Goal: Task Accomplishment & Management: Use online tool/utility

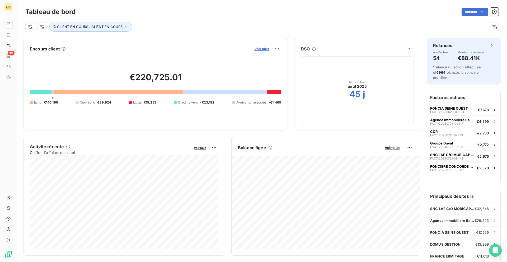
click at [261, 49] on span "Voir plus" at bounding box center [261, 49] width 15 height 4
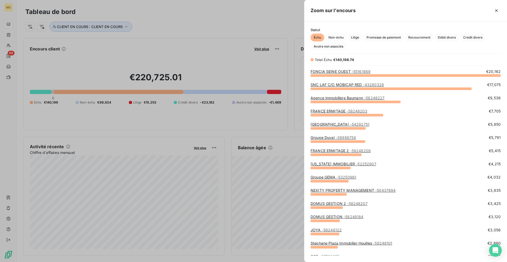
scroll to position [187, 203]
click at [351, 74] on div "FONCIA SEINE OUEST - 55161869" at bounding box center [341, 71] width 60 height 5
click at [351, 73] on link "FONCIA SEINE OUEST - 55161869" at bounding box center [341, 71] width 60 height 4
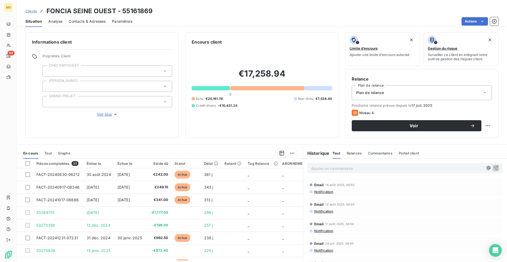
click at [89, 22] on span "Contacts & Adresses" at bounding box center [87, 21] width 37 height 5
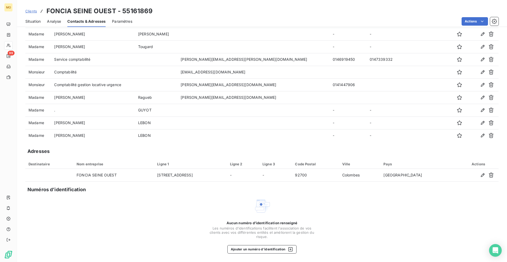
scroll to position [91, 0]
click at [32, 13] on link "Clients" at bounding box center [31, 10] width 12 height 5
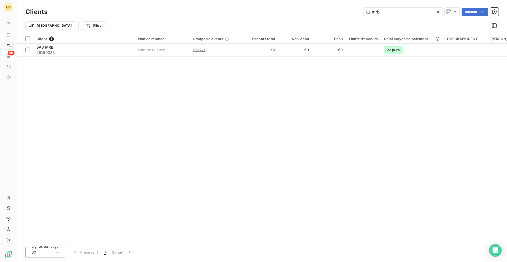
type input "mrb"
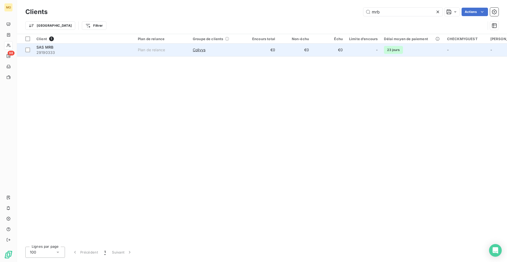
click at [268, 52] on td "€0" at bounding box center [262, 50] width 34 height 13
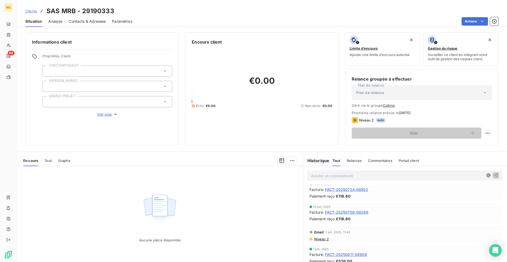
scroll to position [34, 0]
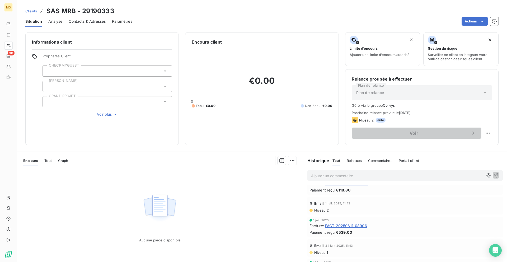
click at [333, 226] on span "FACT-20250611-08906" at bounding box center [346, 226] width 42 height 6
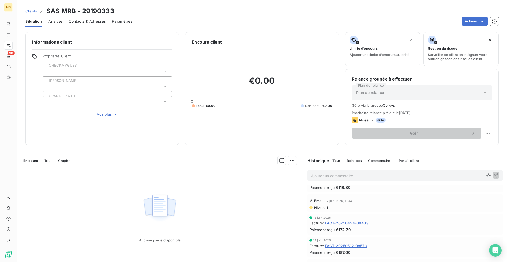
scroll to position [124, 0]
click at [339, 220] on span "FACT-20250424-08409" at bounding box center [347, 221] width 44 height 6
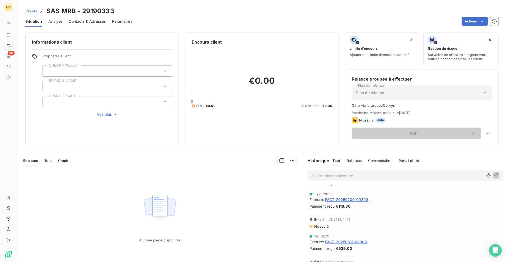
scroll to position [43, 0]
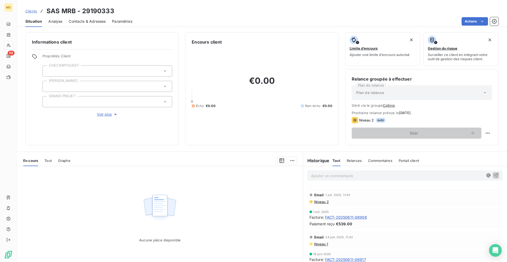
click at [340, 220] on div "1 juil. 2025 Facture : FACT-20250611-08906 Paiement reçu €539.00" at bounding box center [404, 218] width 191 height 16
click at [340, 216] on span "FACT-20250611-08906" at bounding box center [346, 217] width 42 height 6
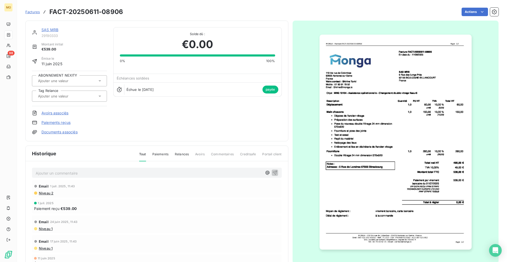
scroll to position [1, 0]
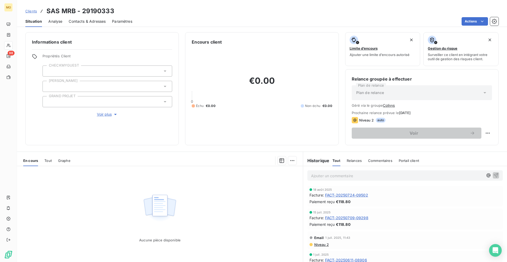
click at [30, 10] on span "Clients" at bounding box center [31, 11] width 12 height 4
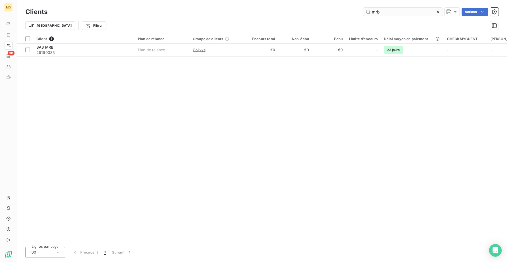
click at [394, 12] on input "mrb" at bounding box center [402, 12] width 79 height 8
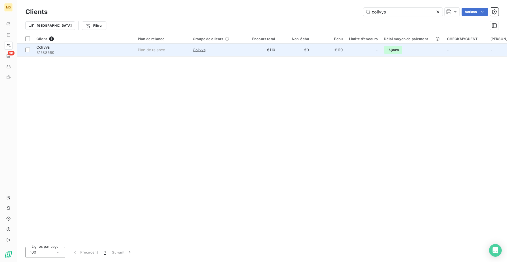
type input "colivys"
click at [98, 51] on span "31588560" at bounding box center [83, 52] width 95 height 5
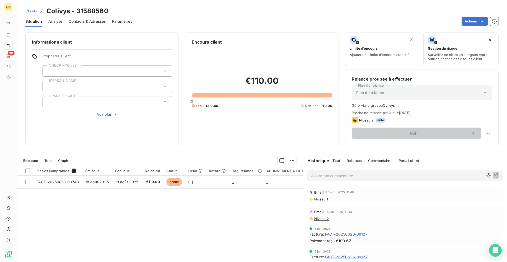
click at [338, 232] on span "FACT-20250626-09127" at bounding box center [346, 234] width 43 height 6
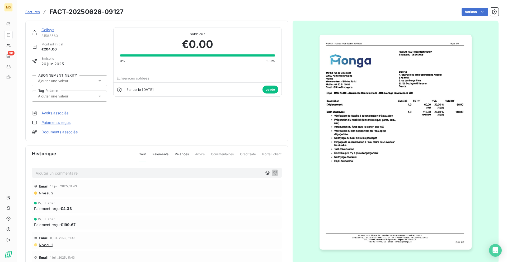
scroll to position [15, 0]
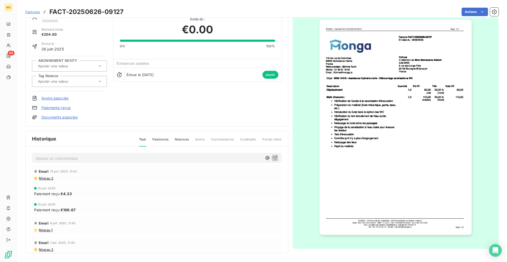
click at [378, 186] on img "button" at bounding box center [396, 127] width 152 height 215
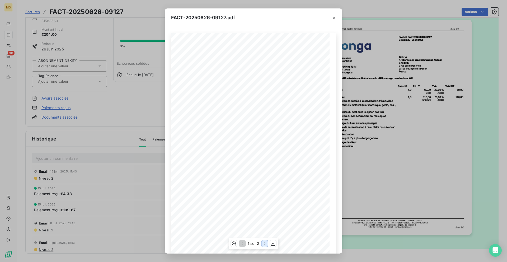
click at [263, 244] on icon "button" at bounding box center [264, 243] width 5 height 5
click at [245, 244] on button "button" at bounding box center [242, 243] width 6 height 6
click at [265, 243] on icon "button" at bounding box center [264, 243] width 5 height 5
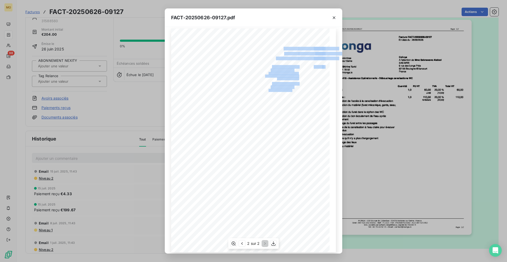
click at [292, 97] on div "Total net HT 170,00 € TVA 20,00% 34,00 € Montant total TTC 204,00 € Paiement pa…" at bounding box center [253, 141] width 165 height 224
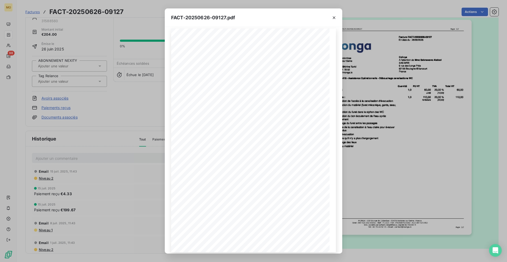
click at [361, 86] on div "FACT-20250626-09127.pdf Total net HT 170,00 € TVA 20,00% 34,00 € Montant total …" at bounding box center [253, 131] width 507 height 262
